Goal: Check status: Check status

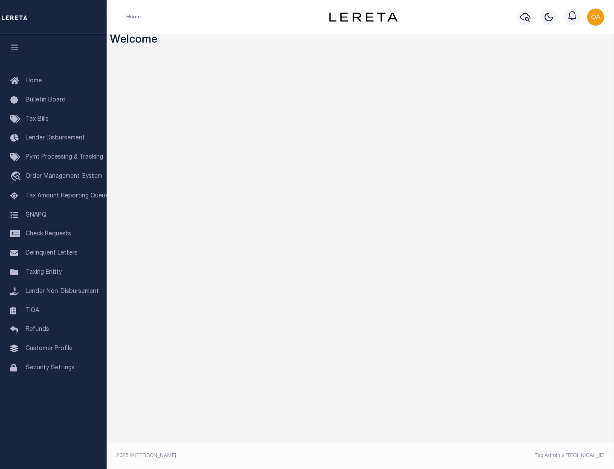
click at [53, 234] on span "Check Requests" at bounding box center [49, 234] width 46 height 6
select select "50"
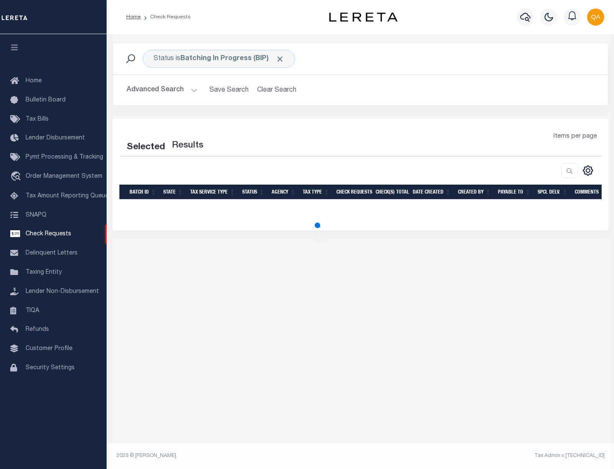
select select "50"
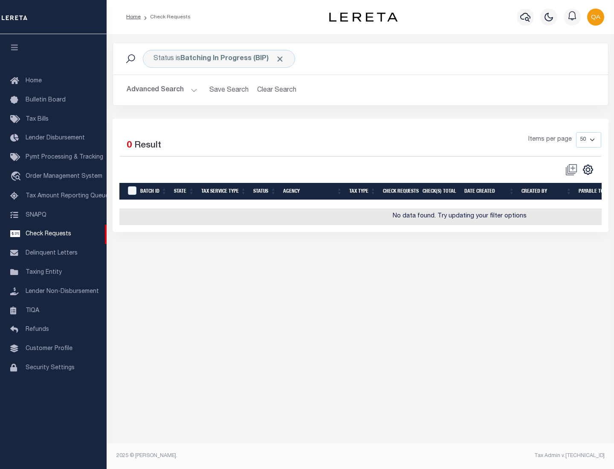
click at [280, 59] on span "Click to Remove" at bounding box center [279, 59] width 9 height 9
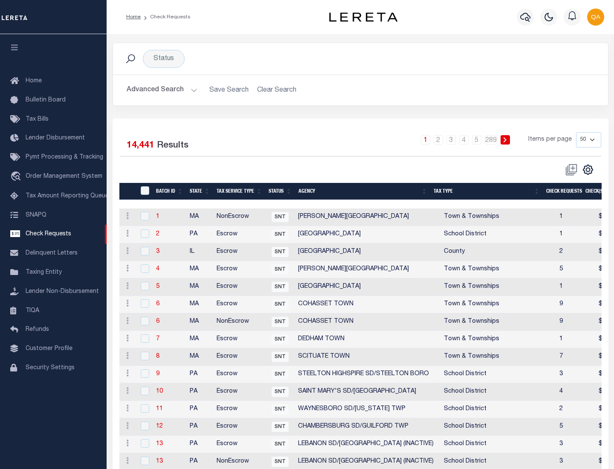
scroll to position [411, 0]
